Goal: Check status

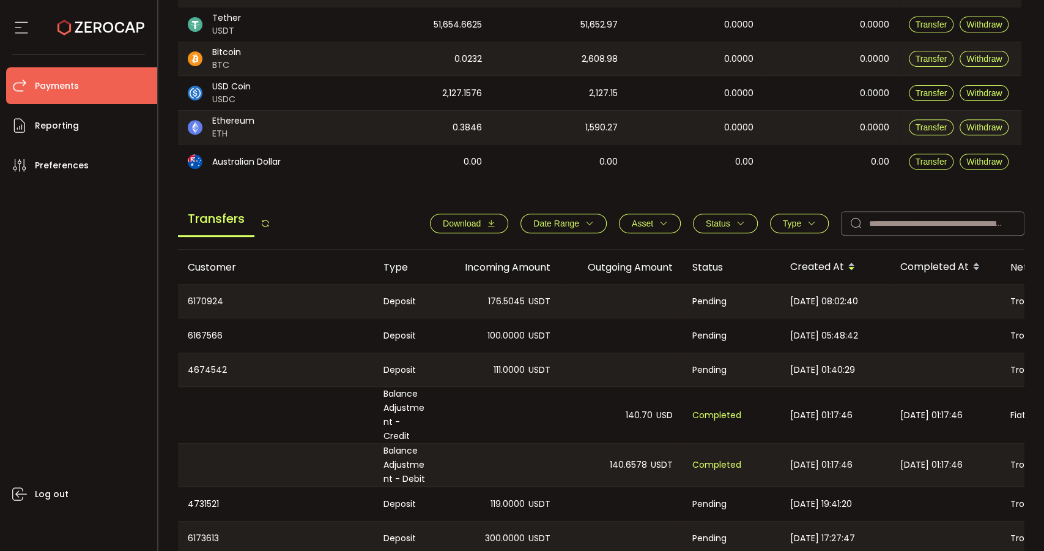
scroll to position [340, 0]
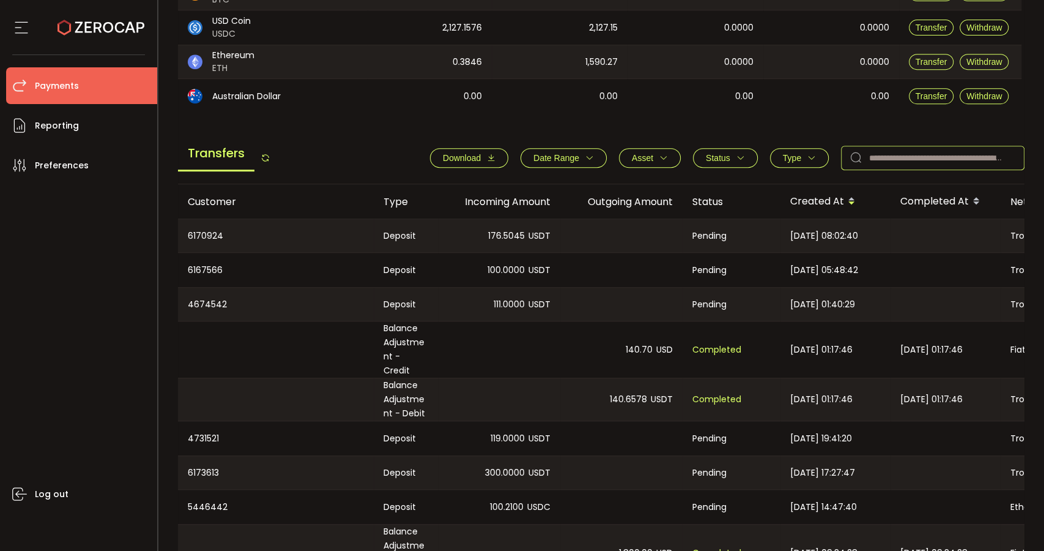
click at [899, 162] on input "text" at bounding box center [933, 158] width 184 height 24
paste input "*******"
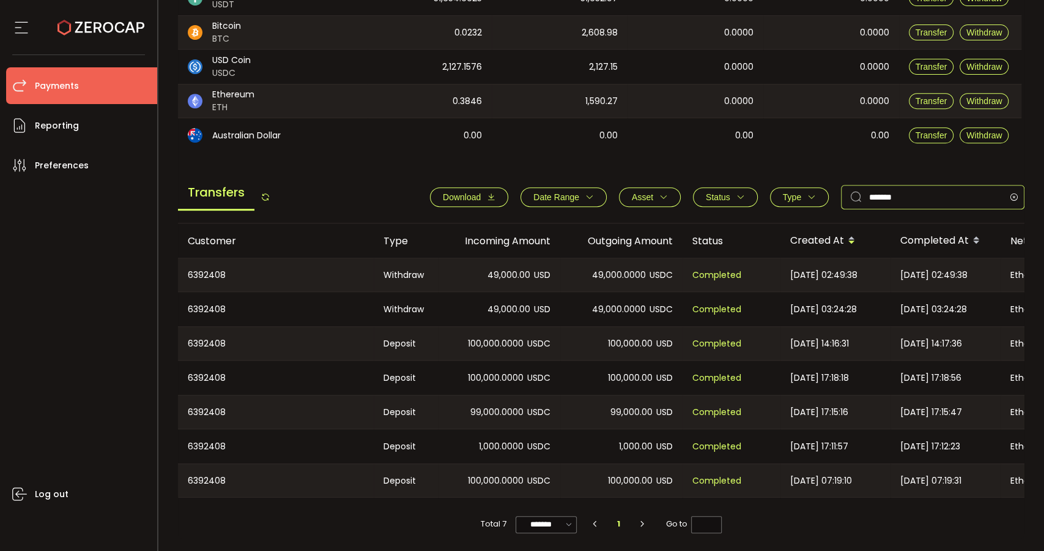
scroll to position [303, 0]
type input "*******"
drag, startPoint x: 605, startPoint y: 493, endPoint x: 650, endPoint y: 492, distance: 44.7
click at [650, 492] on div "100,000.00 USD" at bounding box center [621, 480] width 122 height 33
click at [546, 409] on span "USDC" at bounding box center [538, 412] width 23 height 14
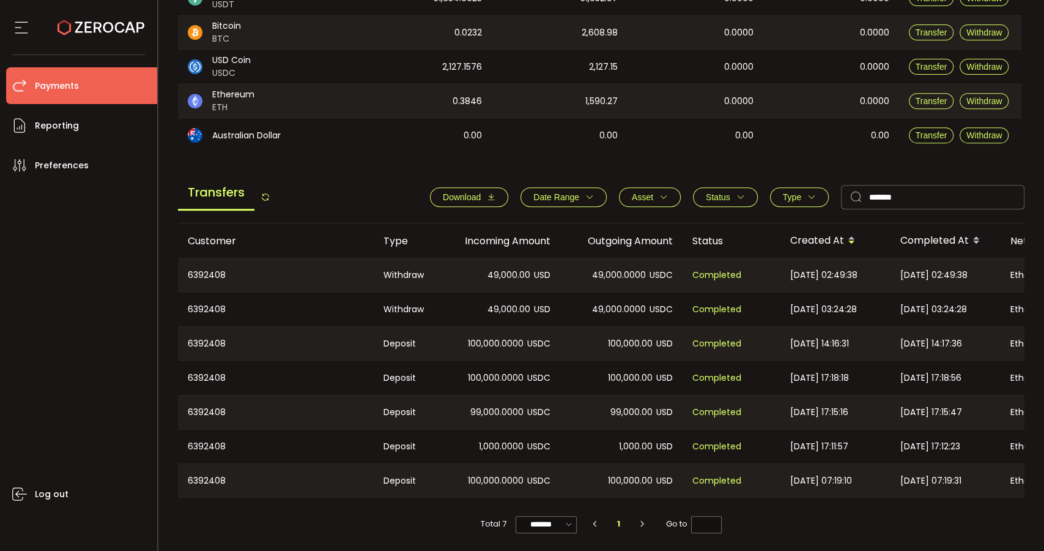
drag, startPoint x: 480, startPoint y: 301, endPoint x: 721, endPoint y: 467, distance: 293.4
click at [721, 469] on tbody "6392408 Withdraw 49,000.00 USD 49,000.0000 USDC Completed [DATE] 02:49:38 [DATE…" at bounding box center [822, 378] width 1288 height 240
click at [558, 337] on div "100,000.0000 USDC" at bounding box center [499, 343] width 122 height 33
drag, startPoint x: 899, startPoint y: 269, endPoint x: 948, endPoint y: 277, distance: 50.1
click at [950, 277] on div "[DATE] 02:49:38" at bounding box center [946, 274] width 110 height 33
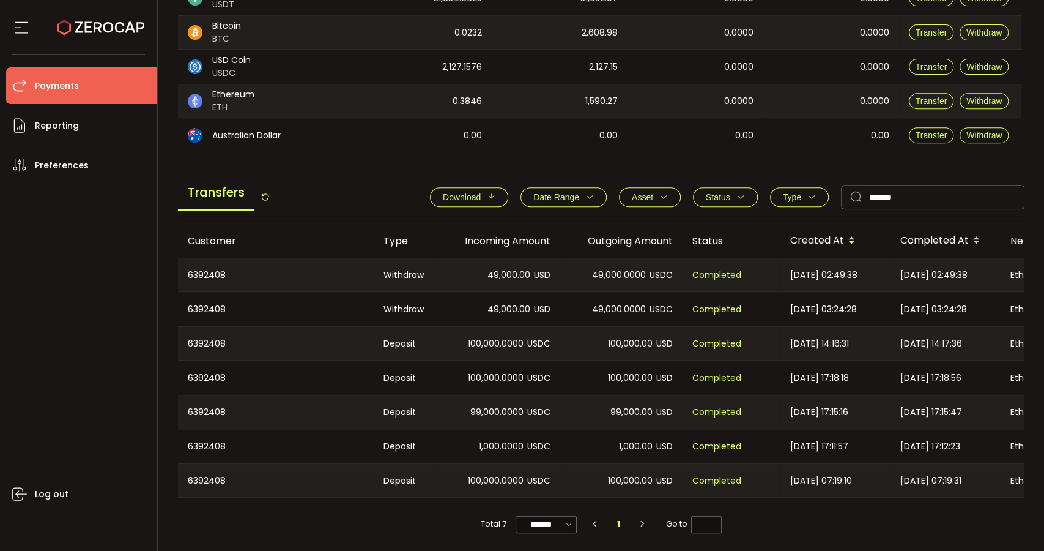
copy span "[DATE]"
click at [940, 197] on input "*******" at bounding box center [933, 197] width 184 height 24
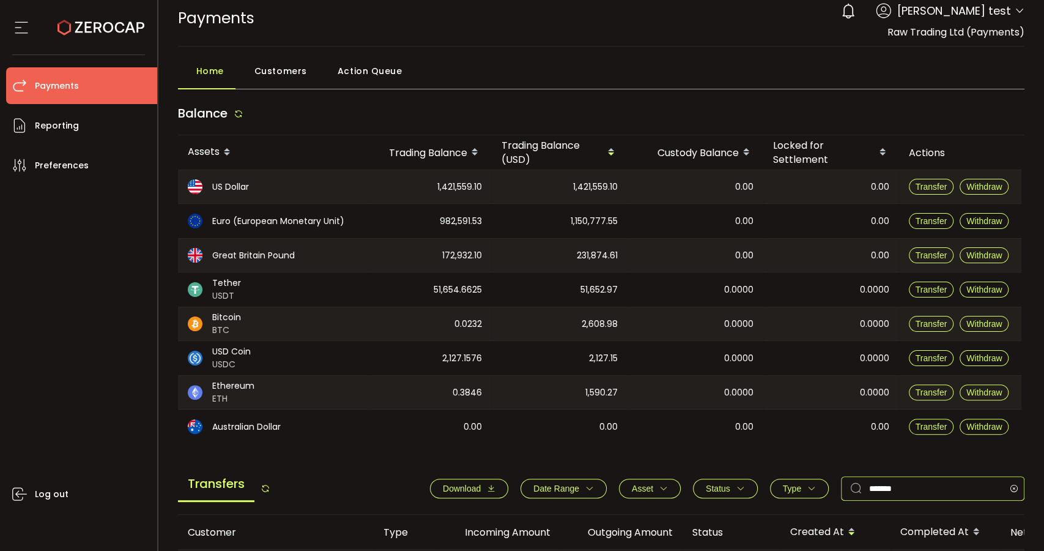
scroll to position [0, 0]
